Goal: Task Accomplishment & Management: Manage account settings

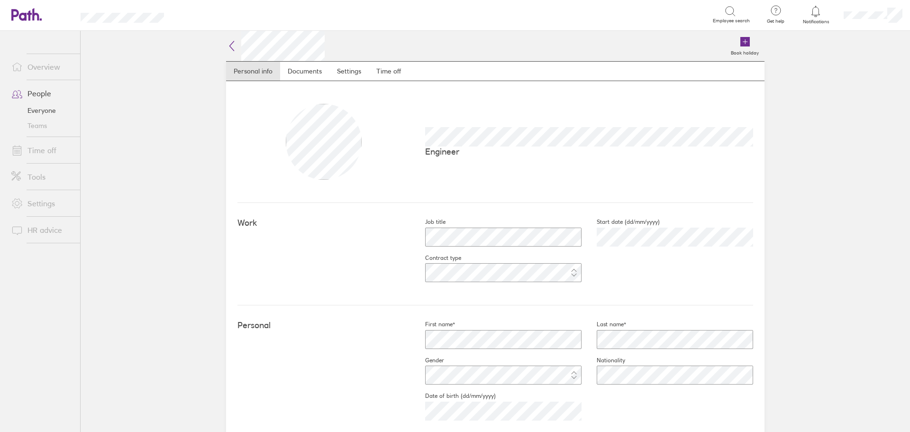
scroll to position [142, 0]
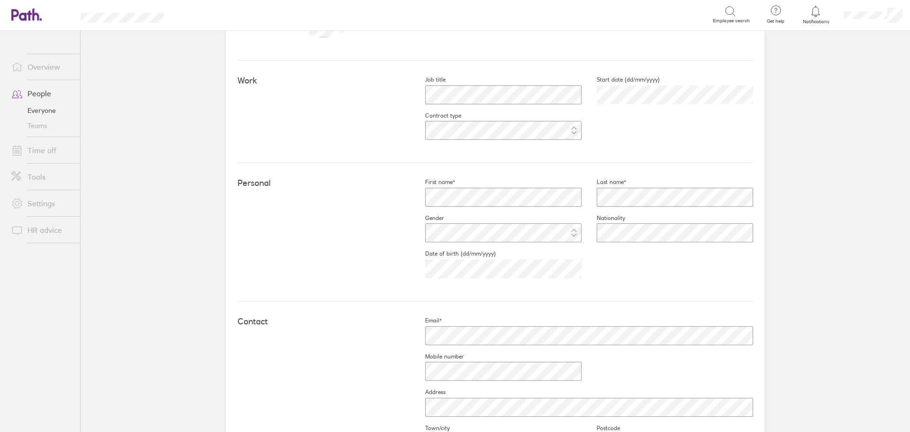
click at [31, 93] on link "People" at bounding box center [42, 93] width 76 height 19
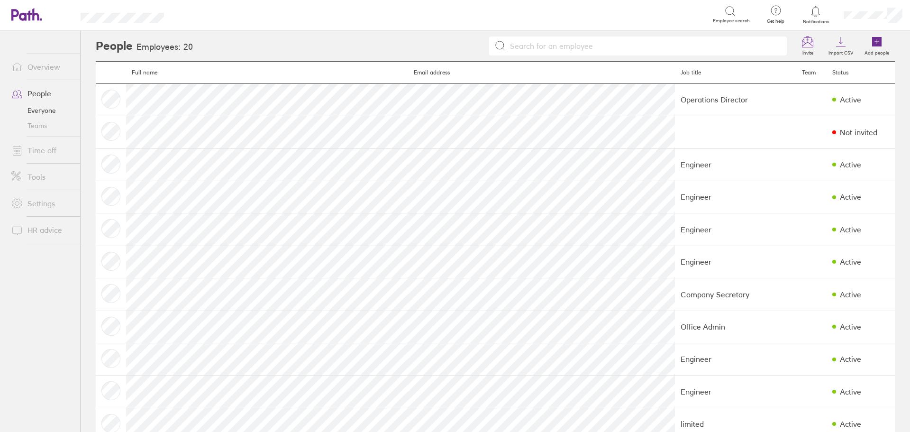
click at [39, 146] on link "Time off" at bounding box center [42, 150] width 76 height 19
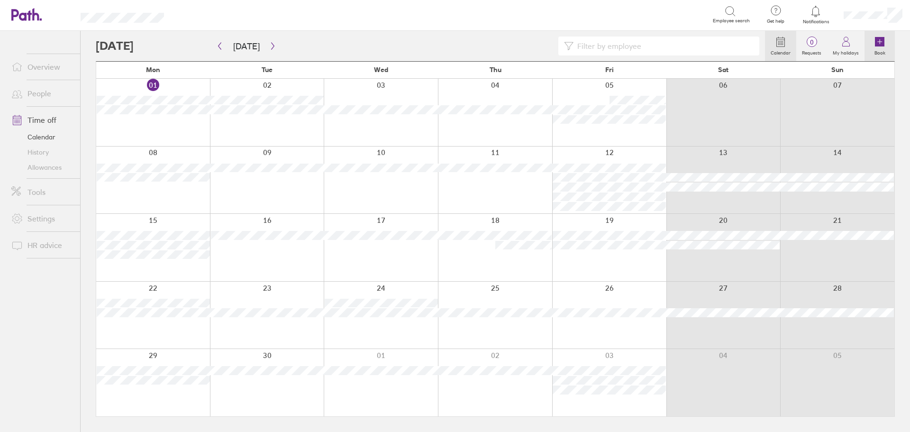
click at [879, 38] on icon at bounding box center [879, 41] width 9 height 9
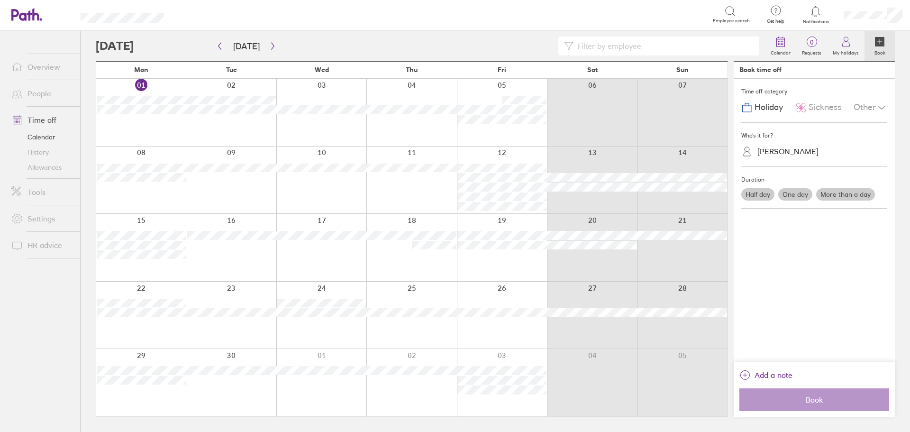
click at [814, 103] on span "Sickness" at bounding box center [825, 107] width 33 height 10
click at [776, 150] on div "[PERSON_NAME]" at bounding box center [787, 151] width 61 height 9
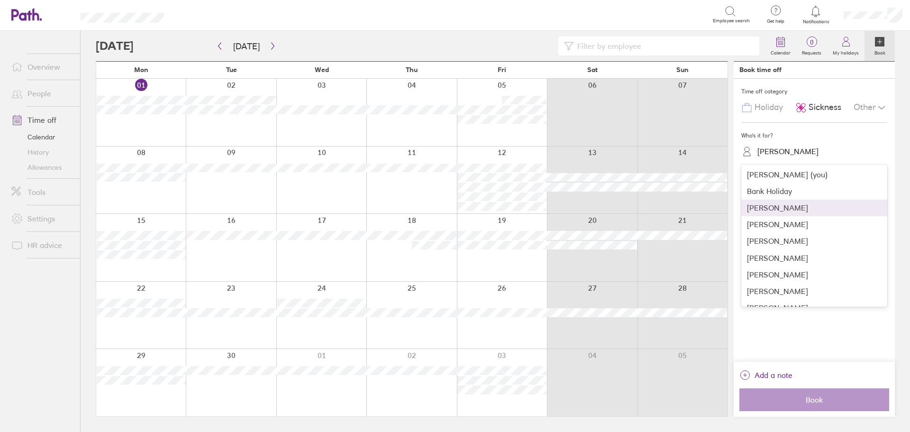
click at [774, 212] on div "[PERSON_NAME]" at bounding box center [814, 208] width 146 height 17
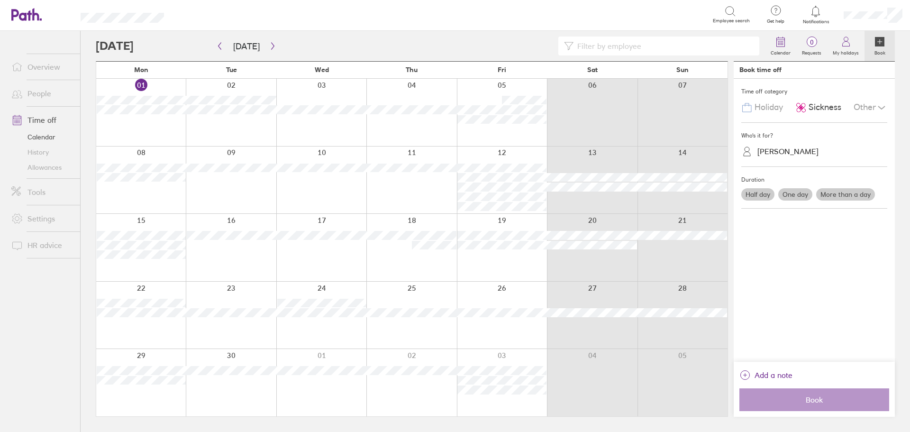
click at [794, 196] on label "One day" at bounding box center [795, 194] width 34 height 12
click at [0, 0] on input "One day" at bounding box center [0, 0] width 0 height 0
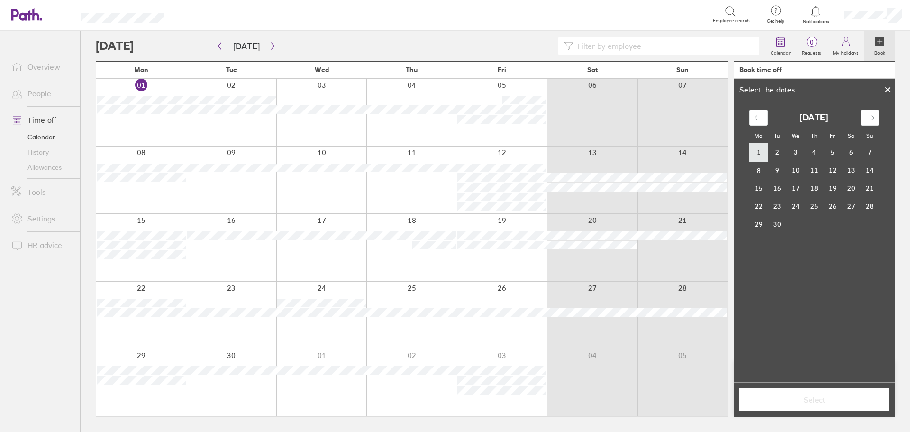
click at [757, 152] on td "1" at bounding box center [758, 153] width 18 height 18
click at [820, 401] on span "Select" at bounding box center [814, 399] width 137 height 9
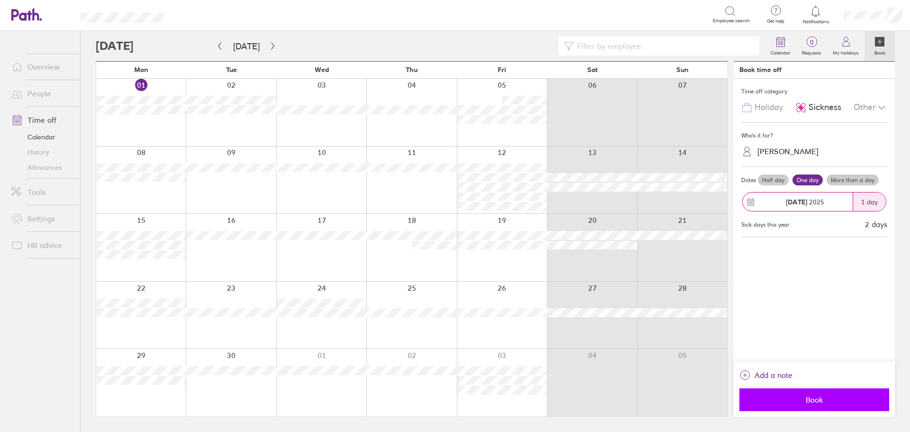
click at [820, 400] on span "Book" at bounding box center [814, 399] width 137 height 9
